Goal: Task Accomplishment & Management: Use online tool/utility

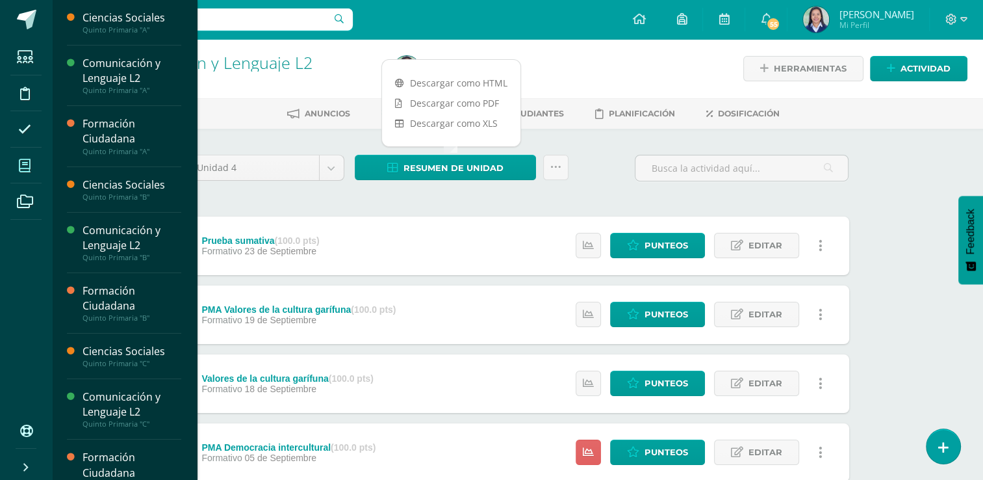
click at [24, 165] on icon at bounding box center [25, 165] width 12 height 13
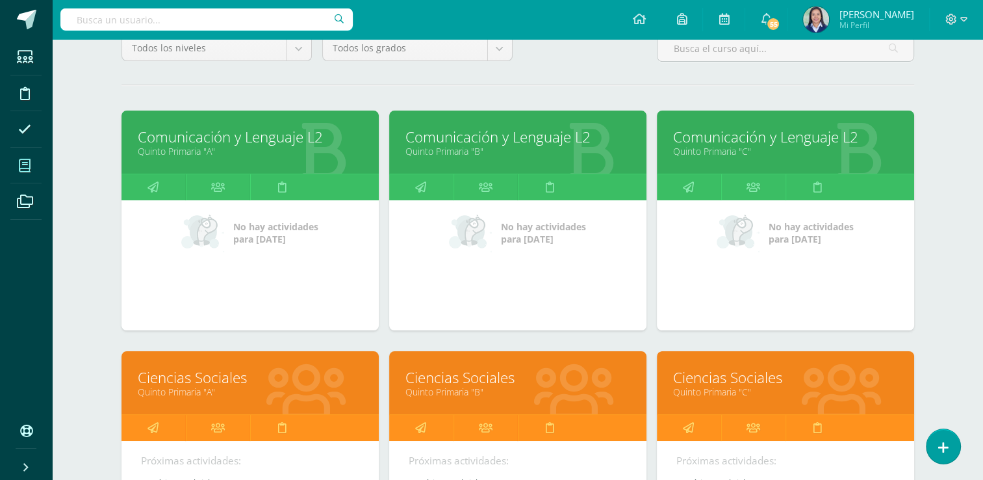
scroll to position [129, 0]
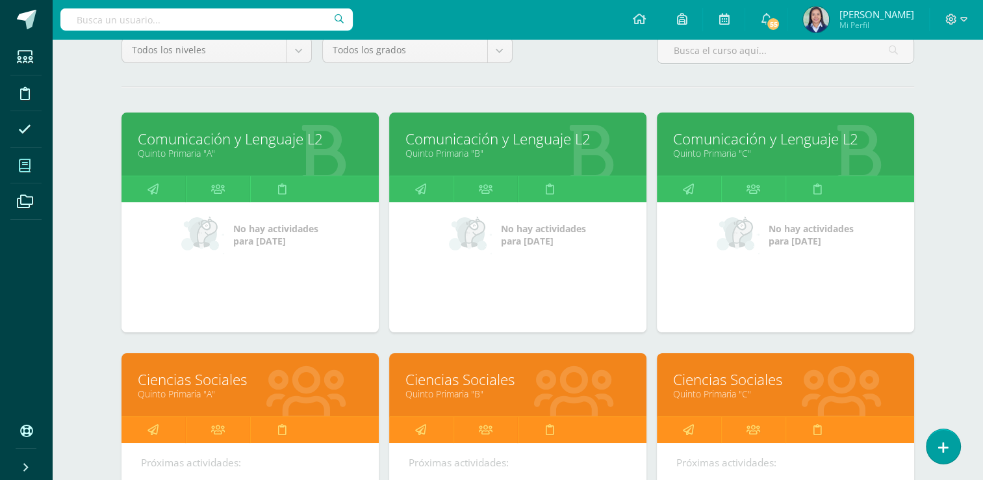
click at [483, 133] on link "Comunicación y Lenguaje L2" at bounding box center [518, 139] width 225 height 20
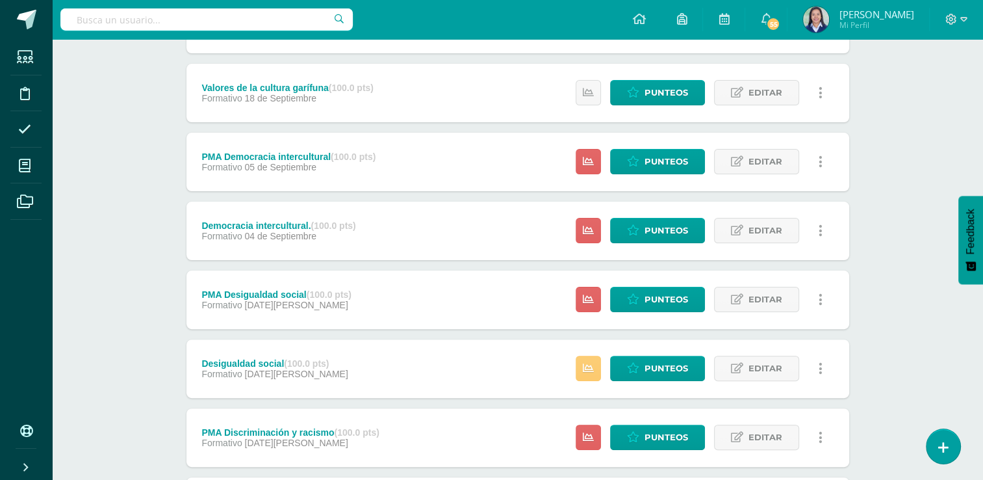
scroll to position [305, 0]
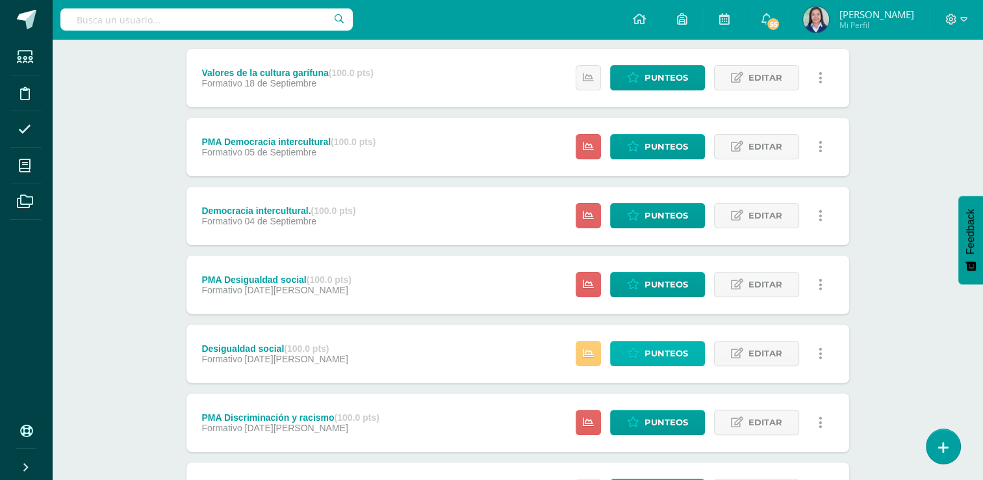
click at [660, 353] on span "Punteos" at bounding box center [667, 353] width 44 height 24
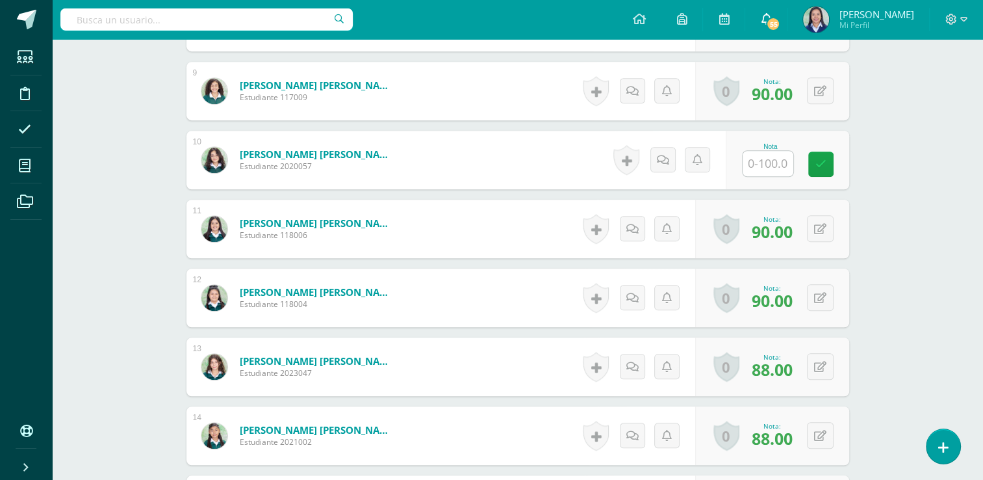
scroll to position [954, 0]
